Goal: Communication & Community: Share content

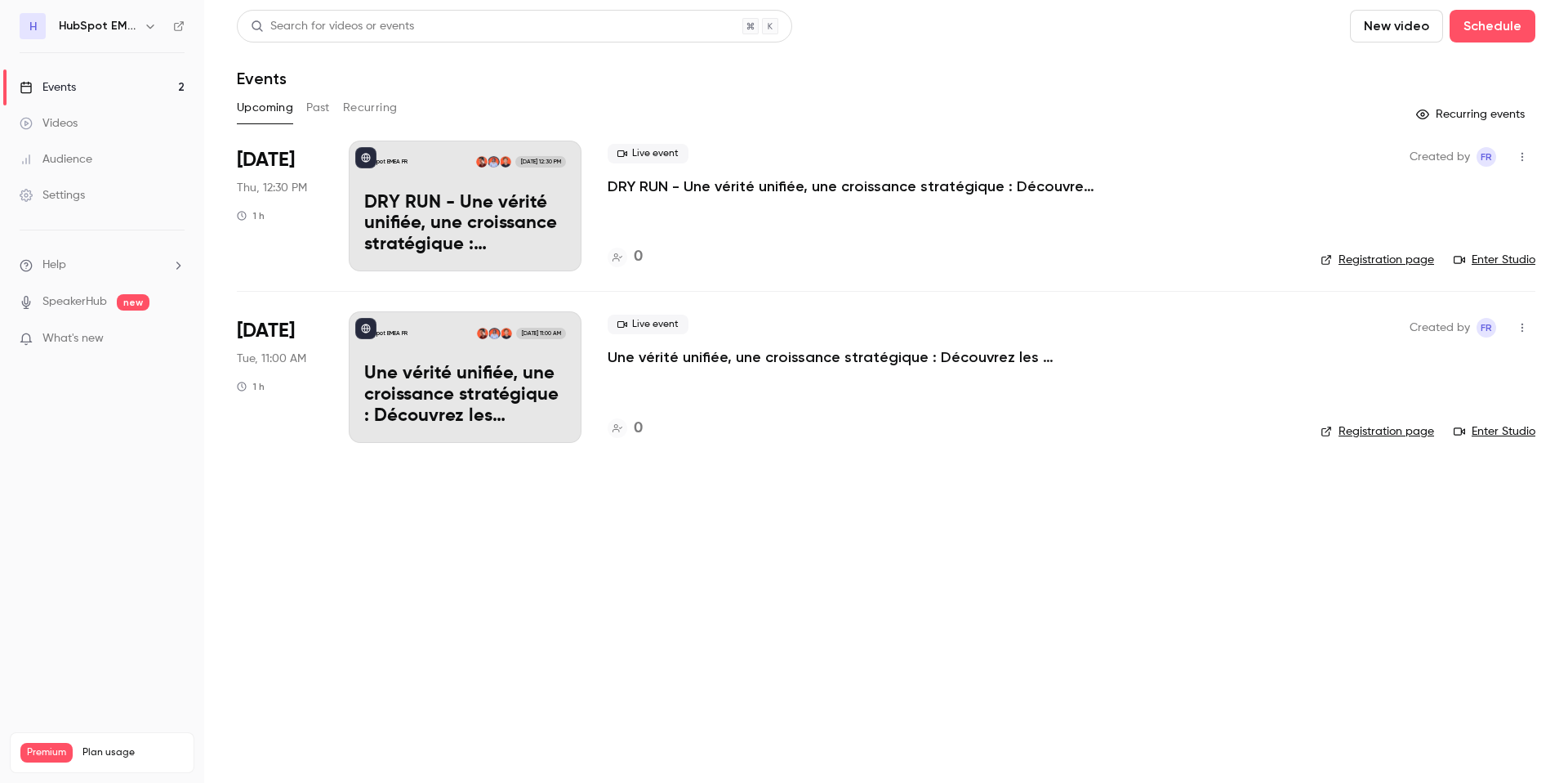
click at [413, 398] on p "Une vérité unifiée, une croissance stratégique : Découvrez les nouveautés du Sp…" at bounding box center [465, 395] width 202 height 63
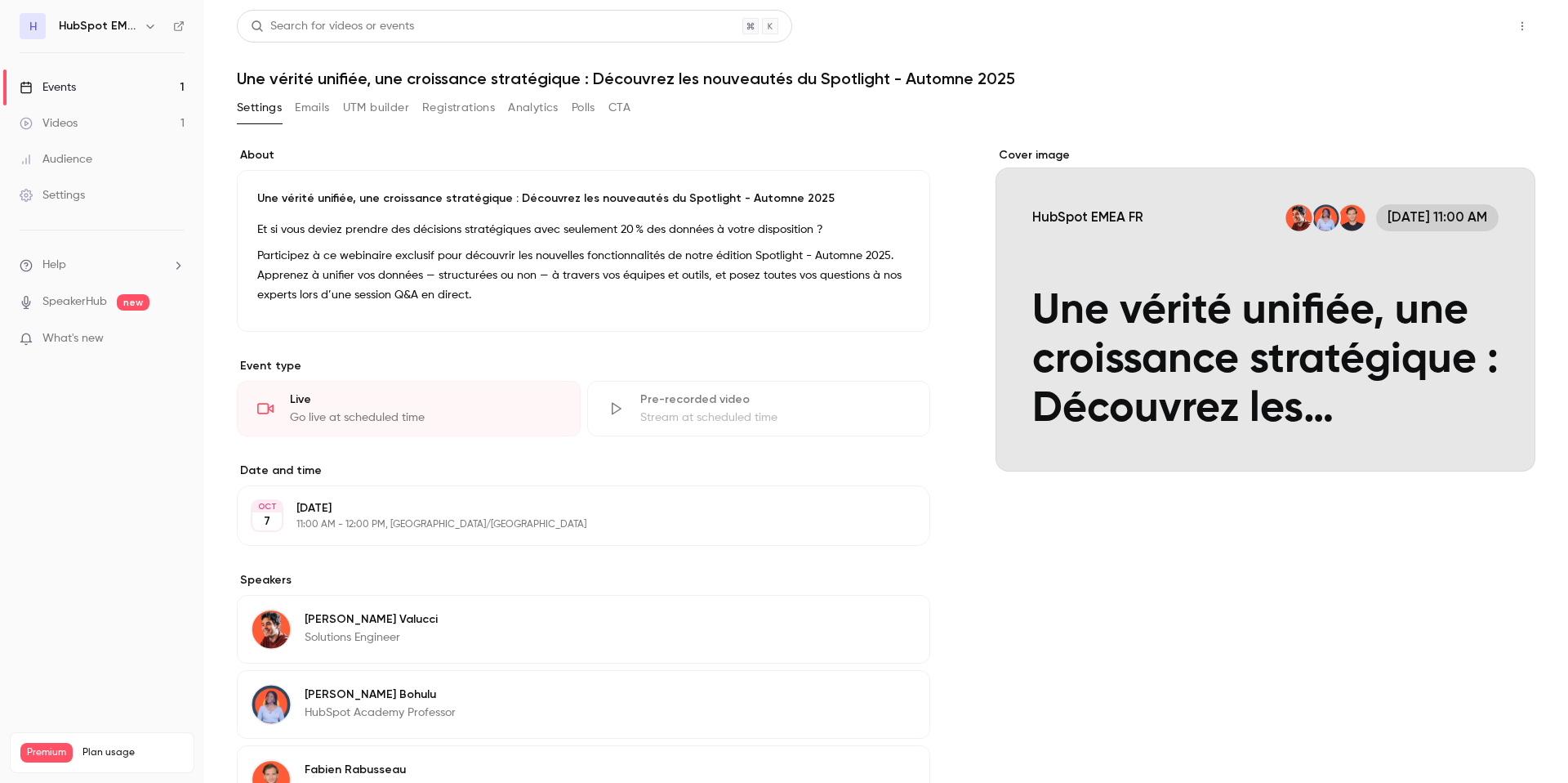
click at [1471, 29] on button "Share" at bounding box center [1465, 26] width 65 height 32
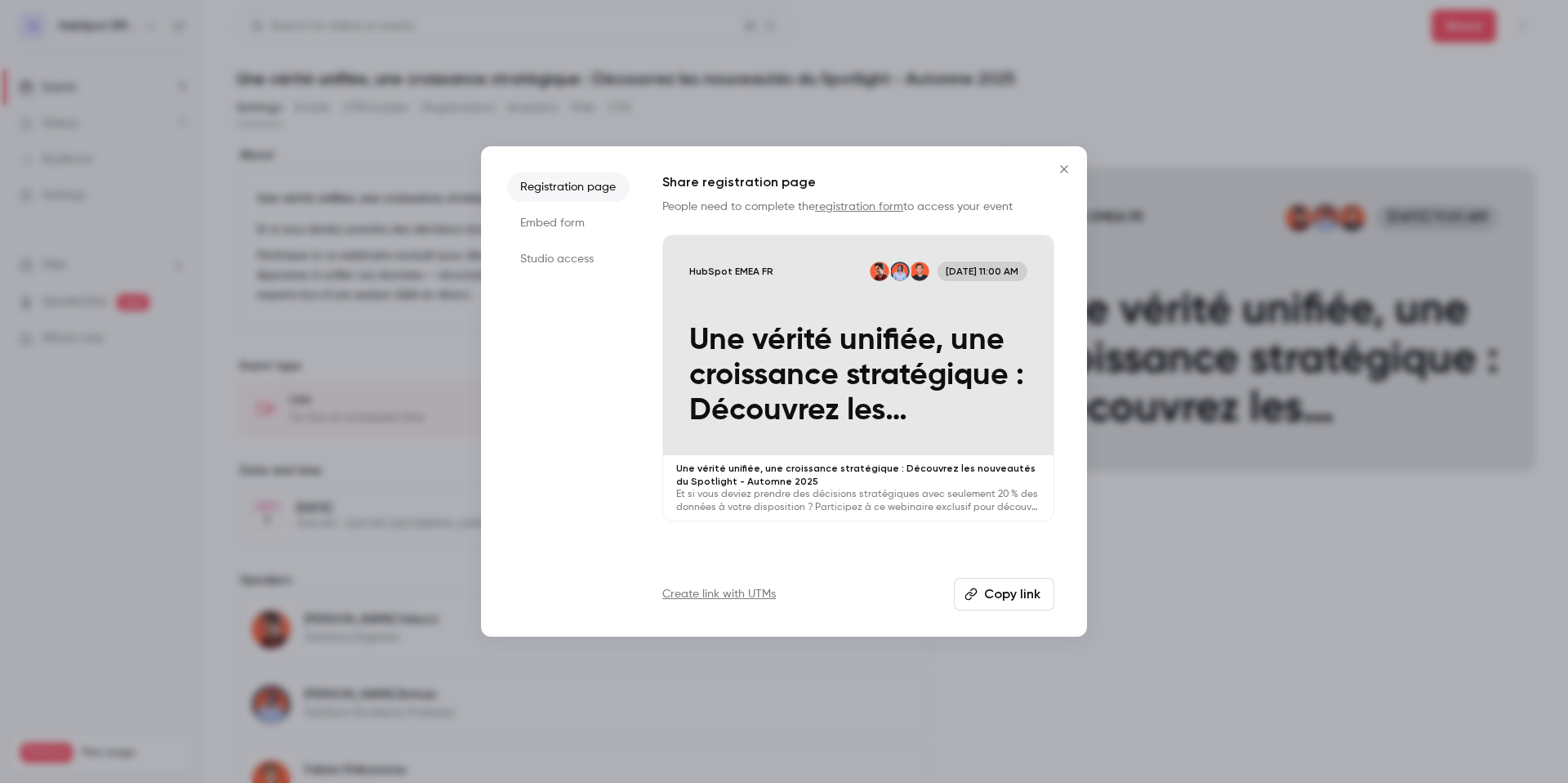
click at [985, 588] on button "Copy link" at bounding box center [1004, 594] width 101 height 32
click at [1066, 168] on icon "Close" at bounding box center [1064, 169] width 20 height 14
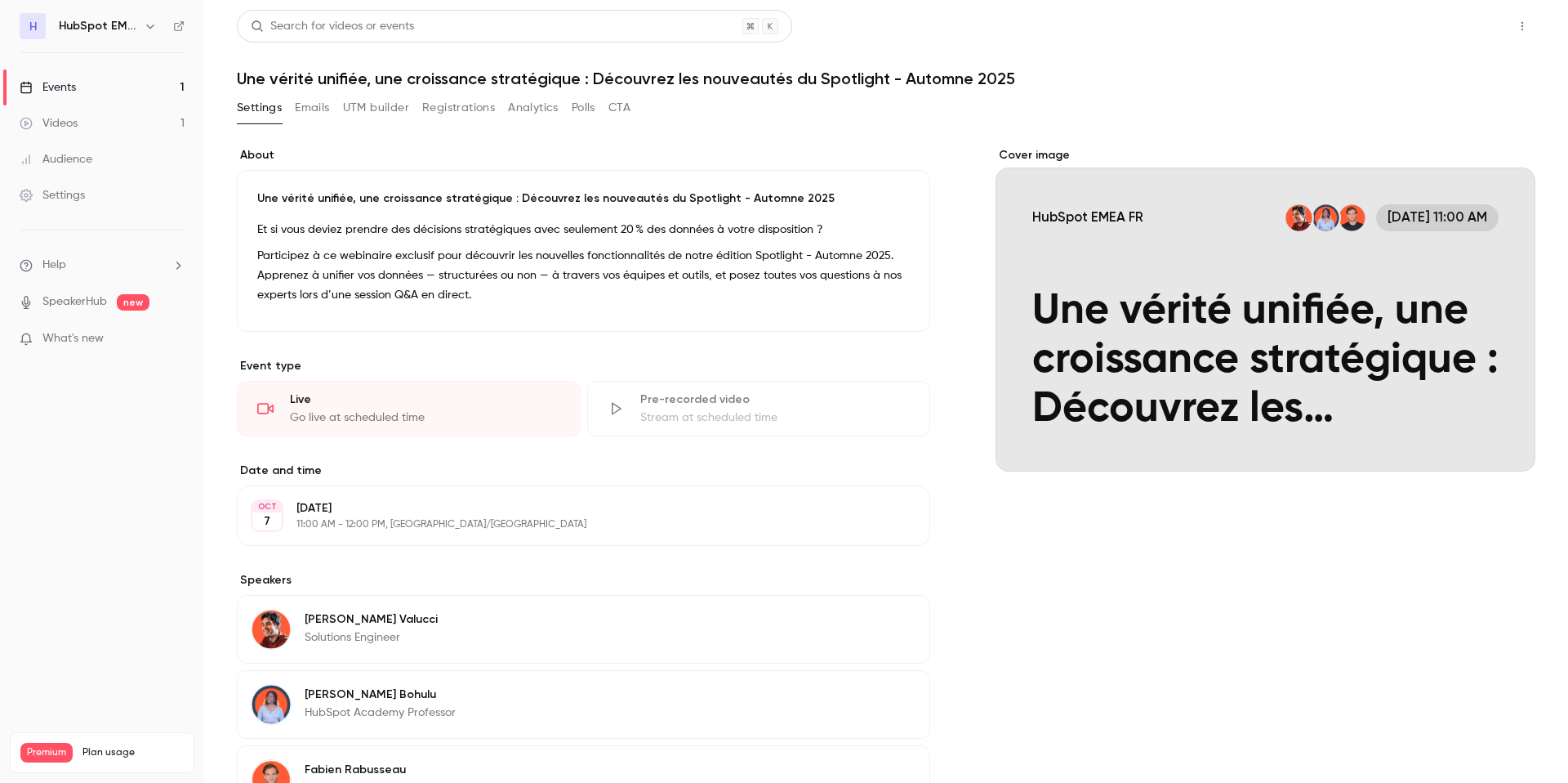
click at [1474, 21] on button "Share" at bounding box center [1465, 26] width 65 height 32
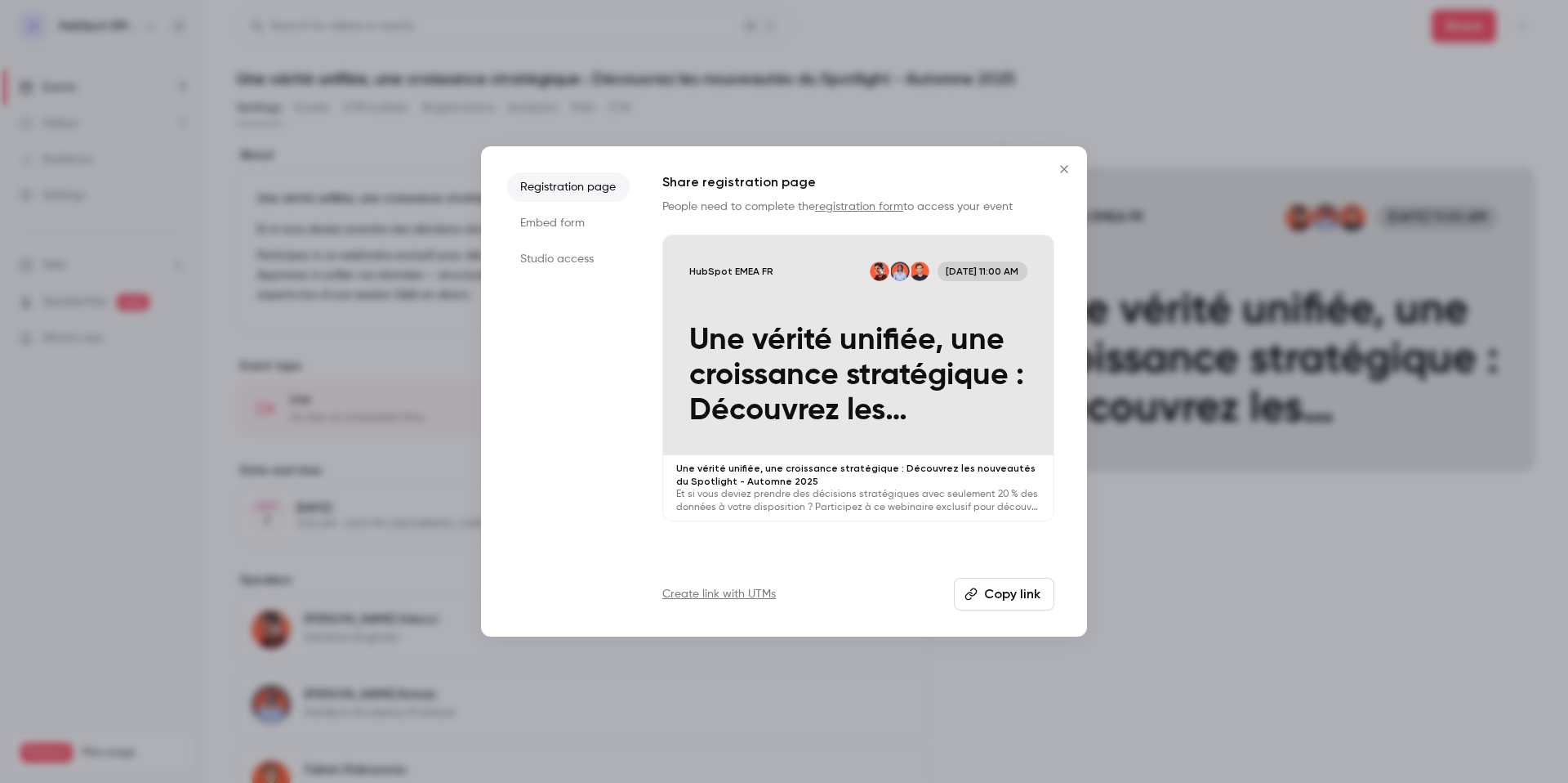
click at [988, 600] on button "Copy link" at bounding box center [1004, 594] width 101 height 32
